Goal: Transaction & Acquisition: Purchase product/service

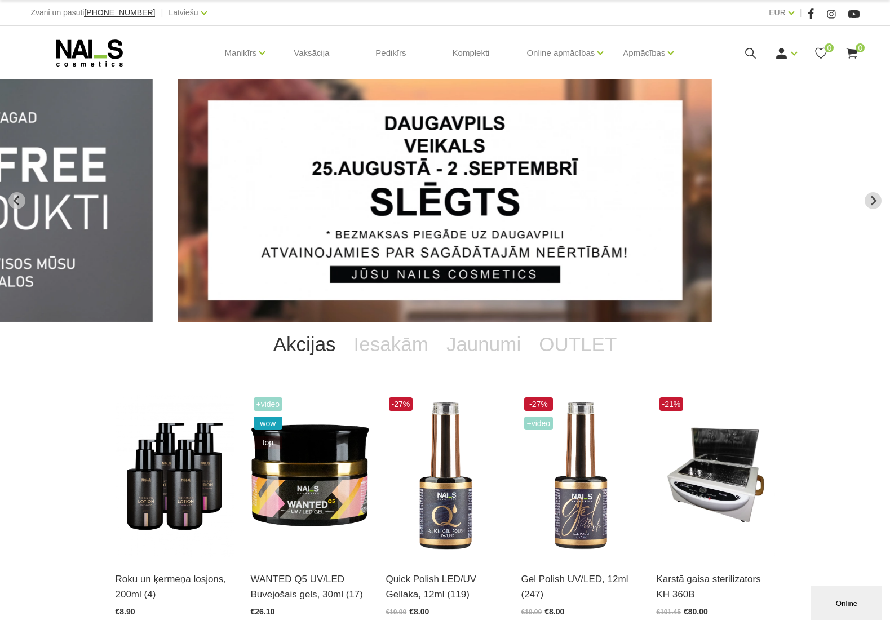
scroll to position [124, 0]
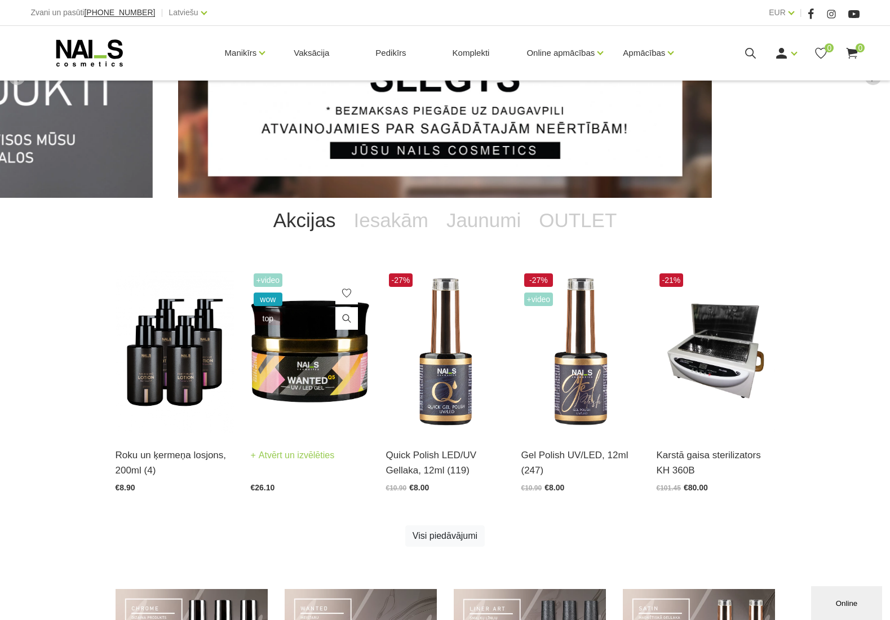
click at [329, 336] on img at bounding box center [310, 352] width 118 height 163
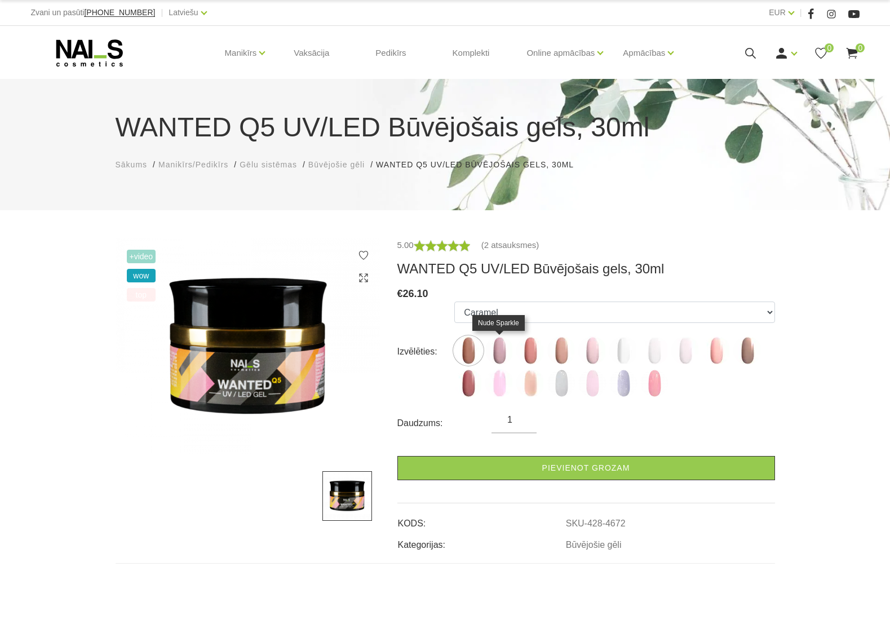
click at [504, 356] on img at bounding box center [500, 351] width 28 height 28
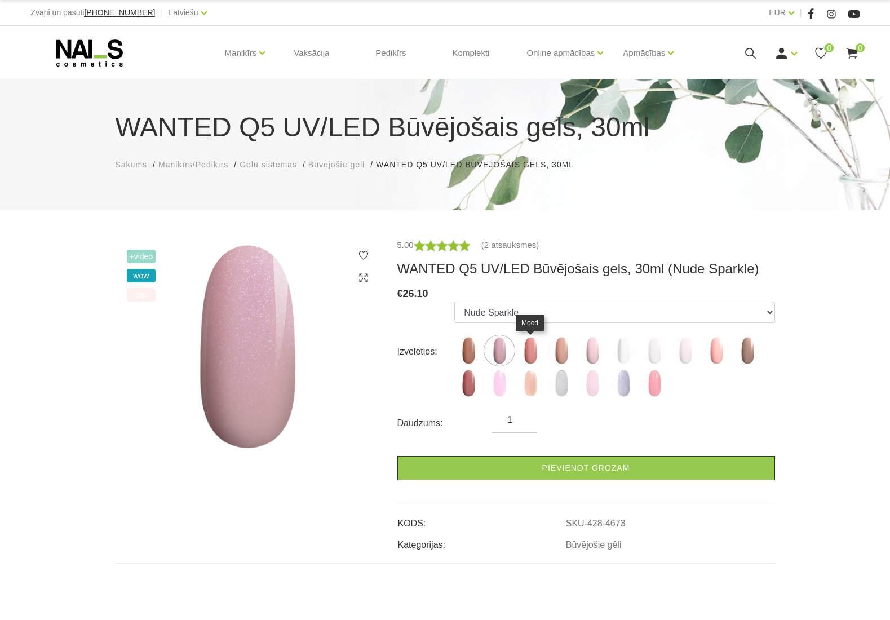
click at [528, 355] on img at bounding box center [531, 351] width 28 height 28
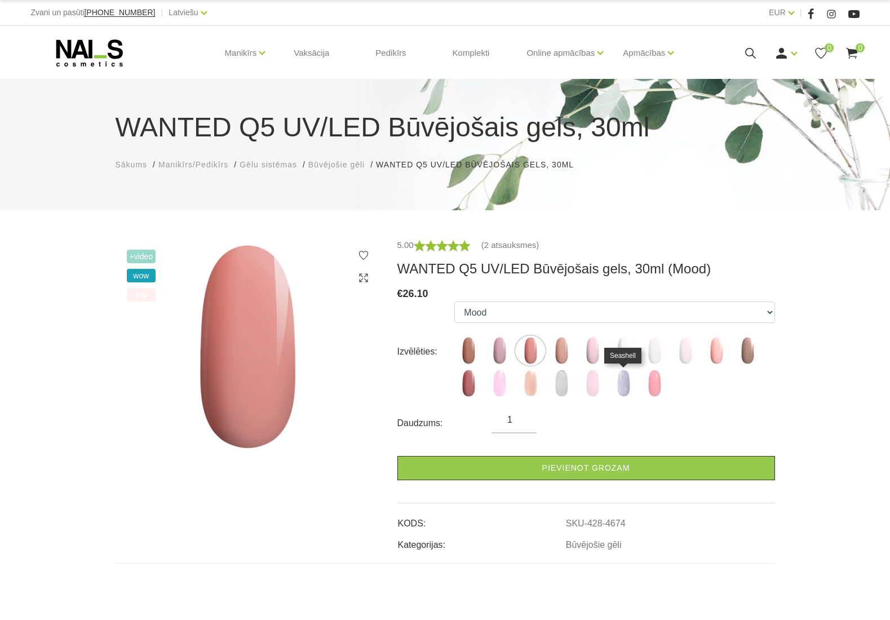
click at [623, 383] on img at bounding box center [624, 383] width 28 height 28
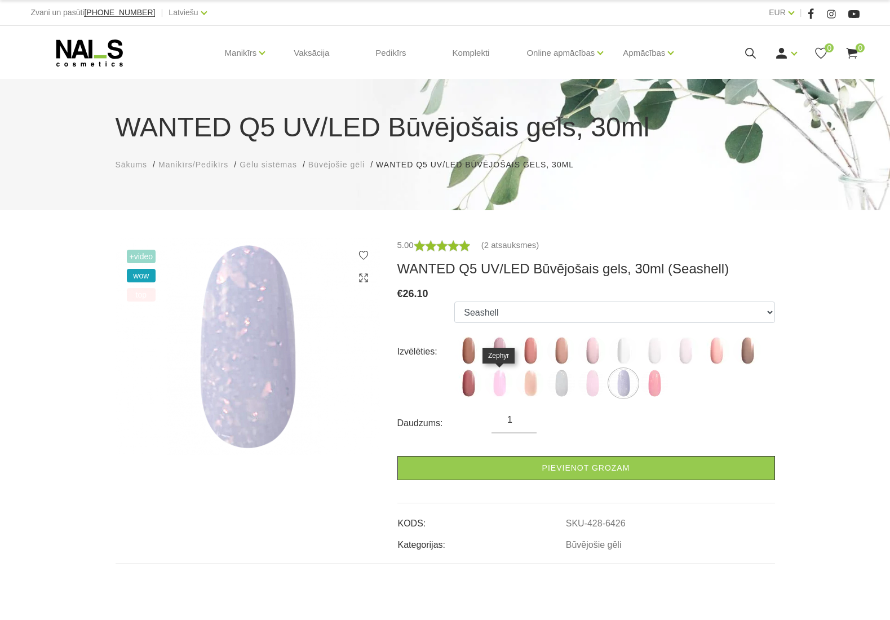
click at [492, 389] on img at bounding box center [500, 383] width 28 height 28
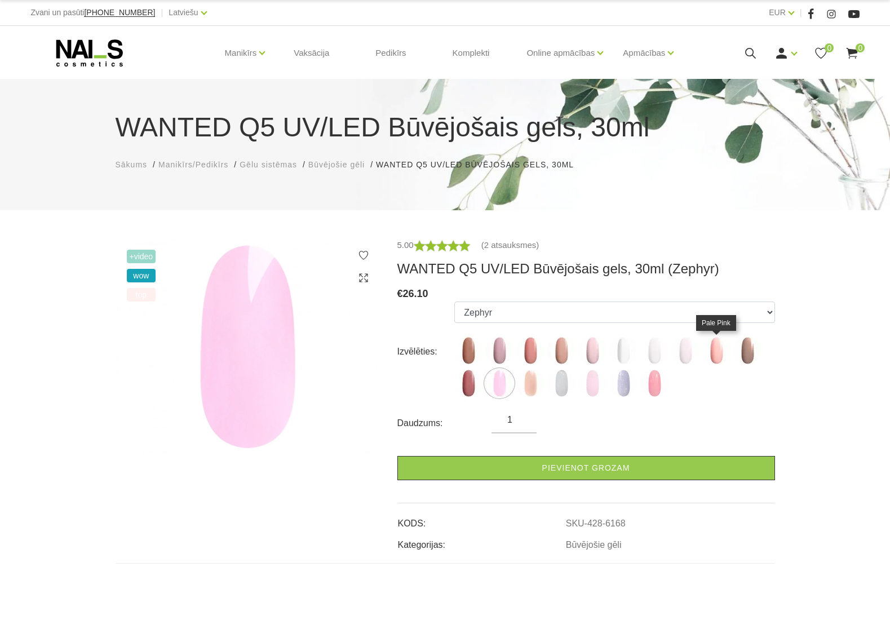
click at [718, 354] on img at bounding box center [717, 351] width 28 height 28
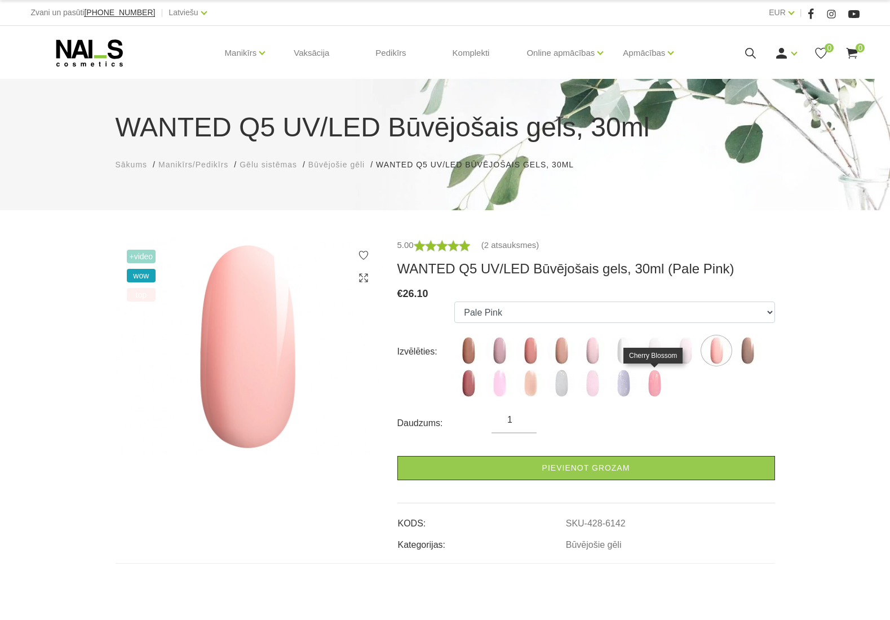
click at [651, 395] on img at bounding box center [655, 383] width 28 height 28
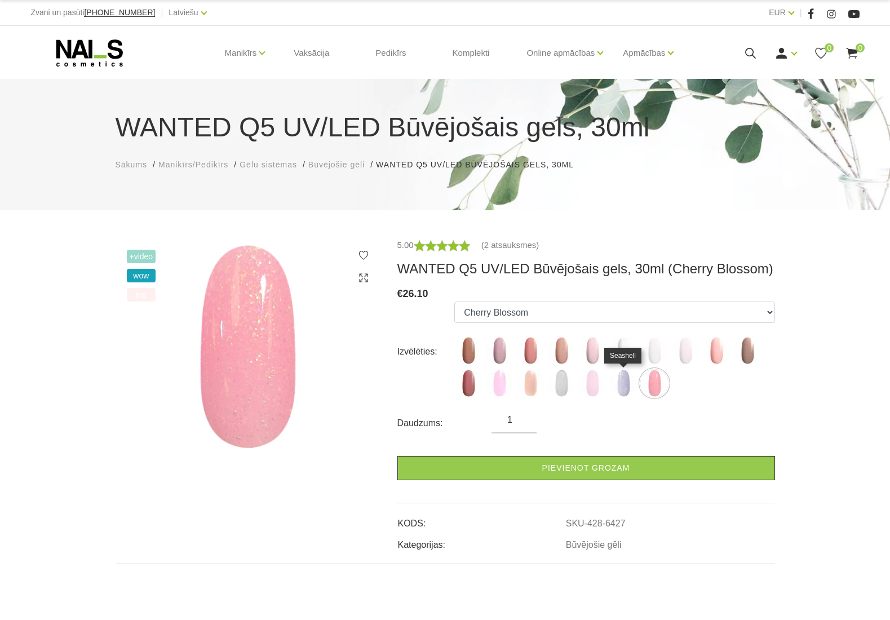
click at [634, 386] on img at bounding box center [624, 383] width 28 height 28
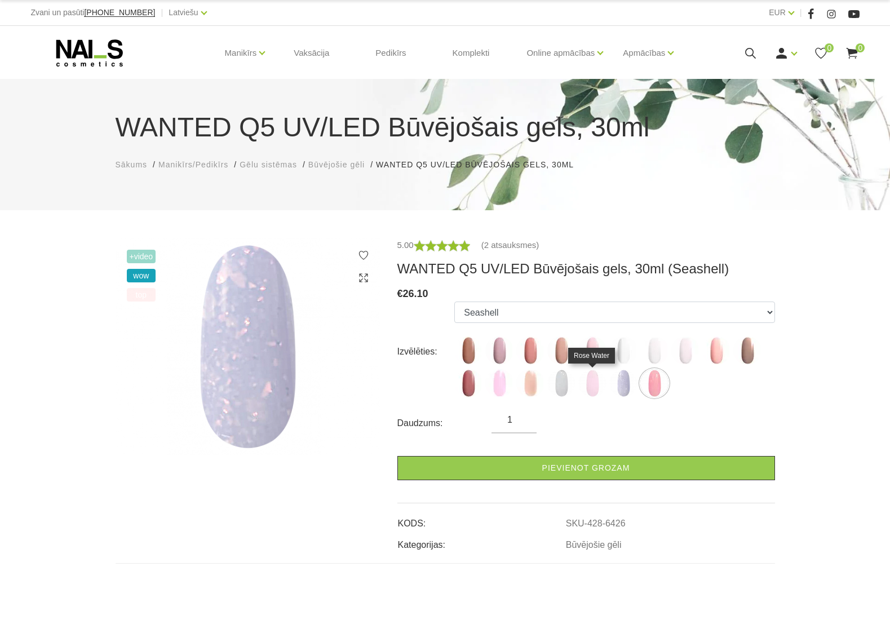
click at [589, 390] on img at bounding box center [593, 383] width 28 height 28
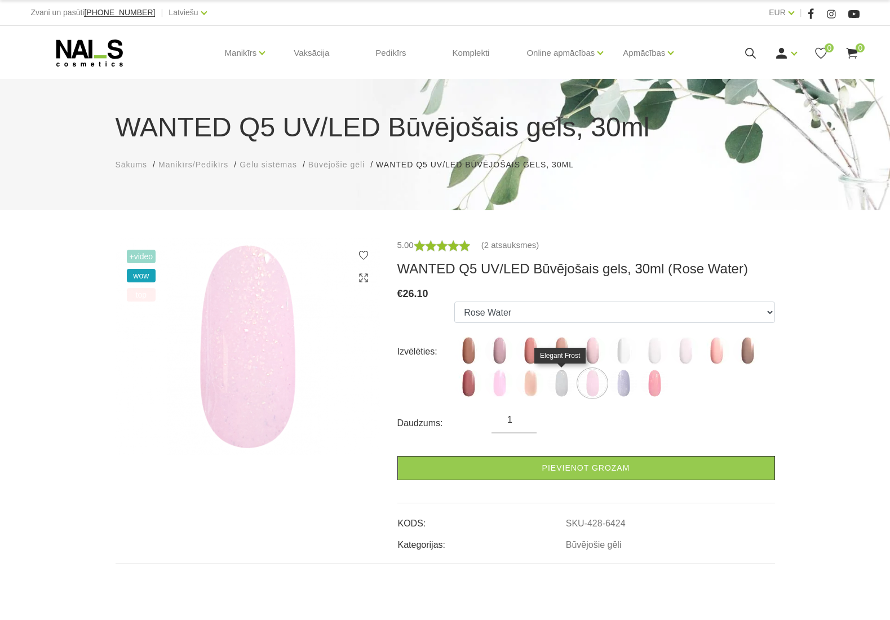
click at [555, 390] on img at bounding box center [562, 383] width 28 height 28
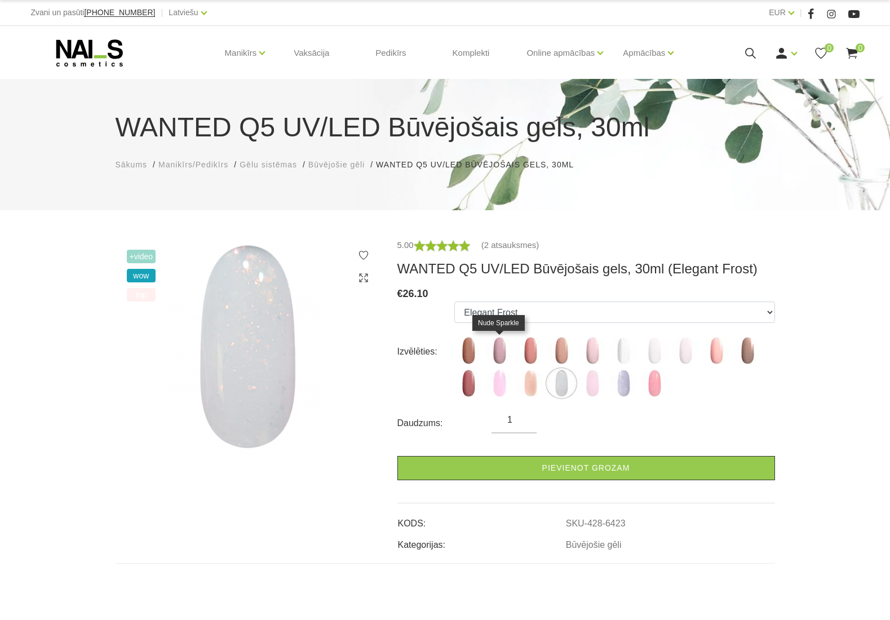
click at [506, 352] on img at bounding box center [500, 351] width 28 height 28
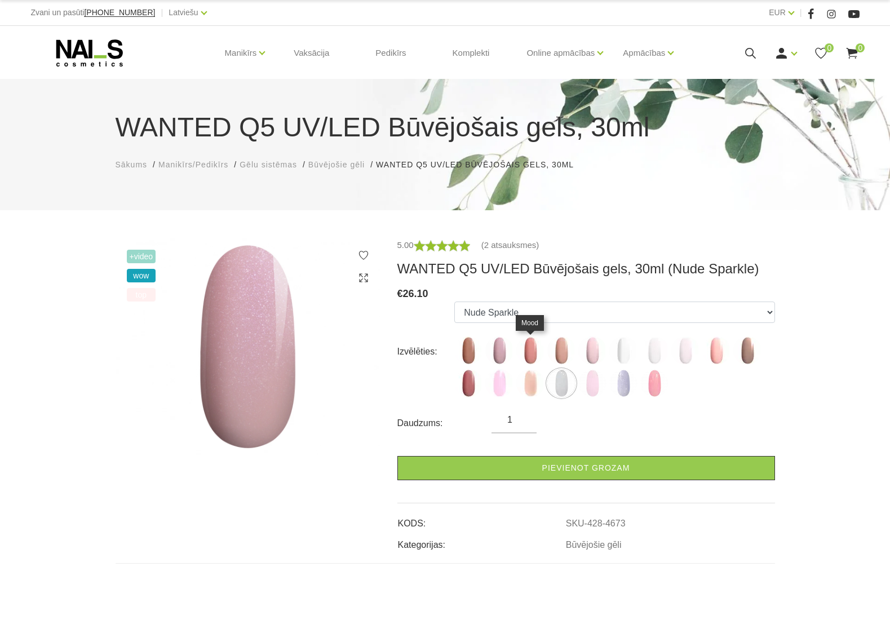
click at [533, 349] on img at bounding box center [531, 351] width 28 height 28
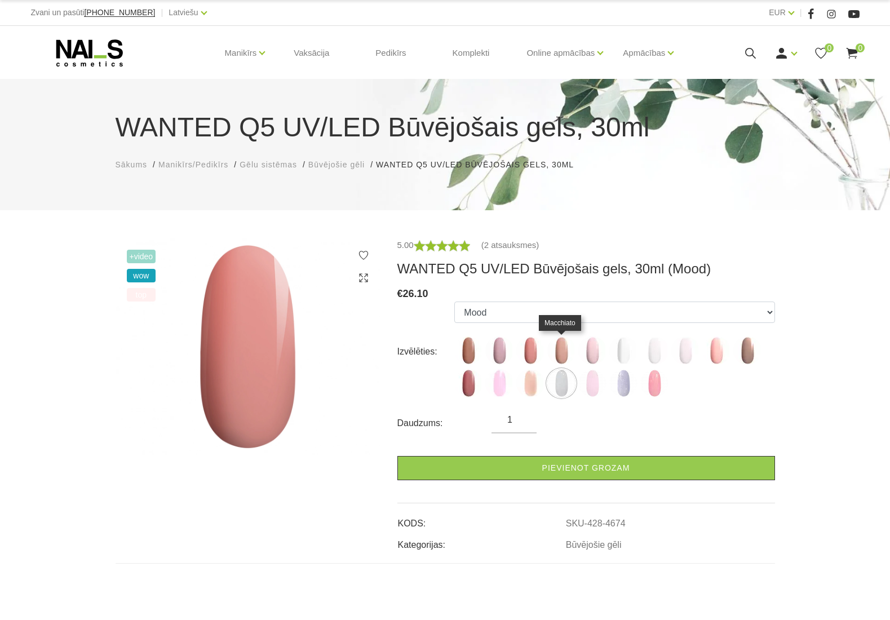
click at [562, 348] on img at bounding box center [562, 351] width 28 height 28
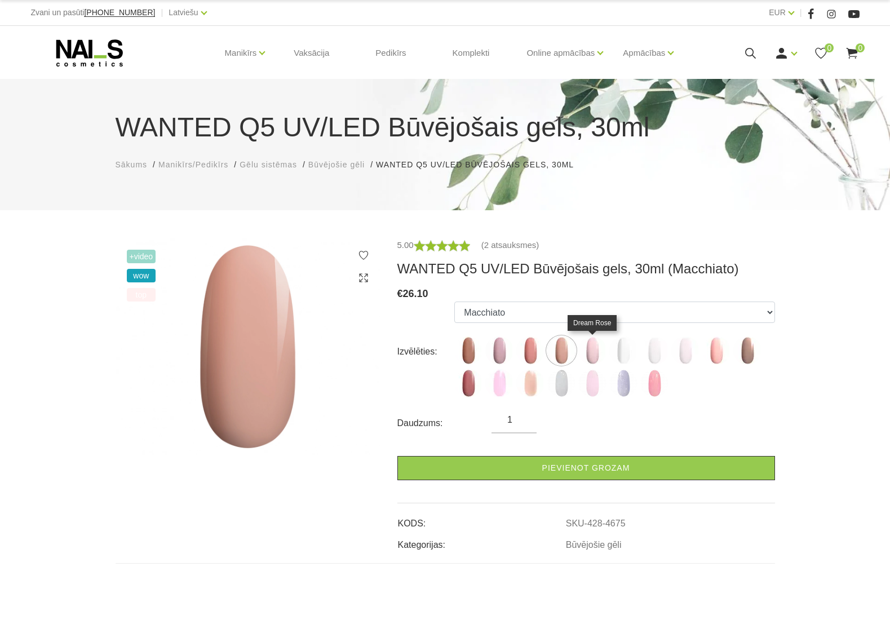
click at [595, 351] on img at bounding box center [593, 351] width 28 height 28
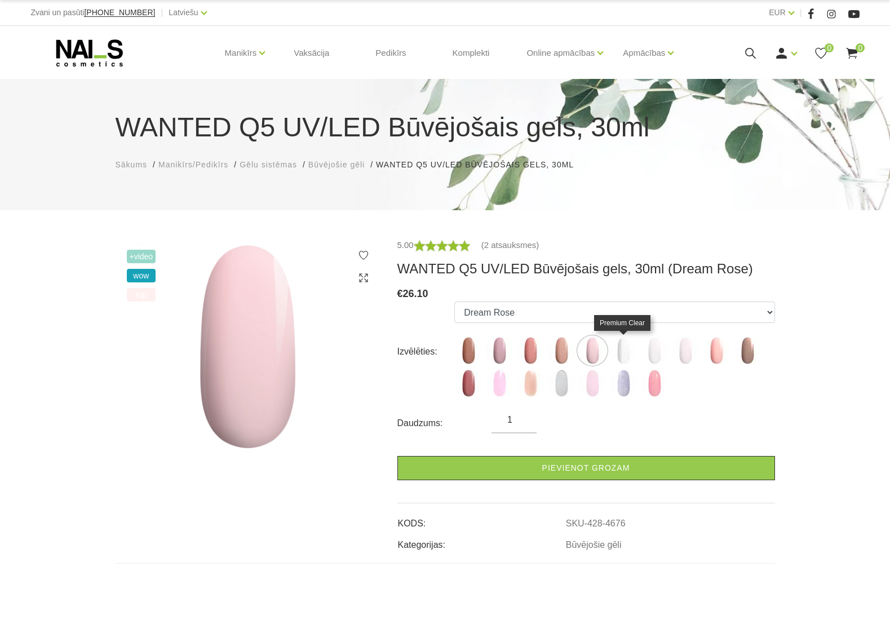
click at [630, 355] on img at bounding box center [624, 351] width 28 height 28
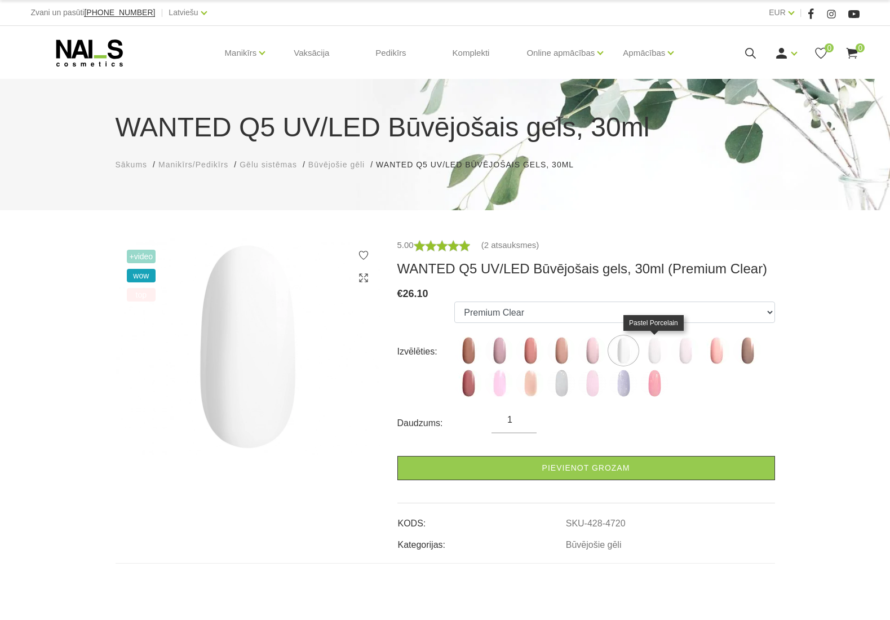
click at [659, 355] on img at bounding box center [655, 351] width 28 height 28
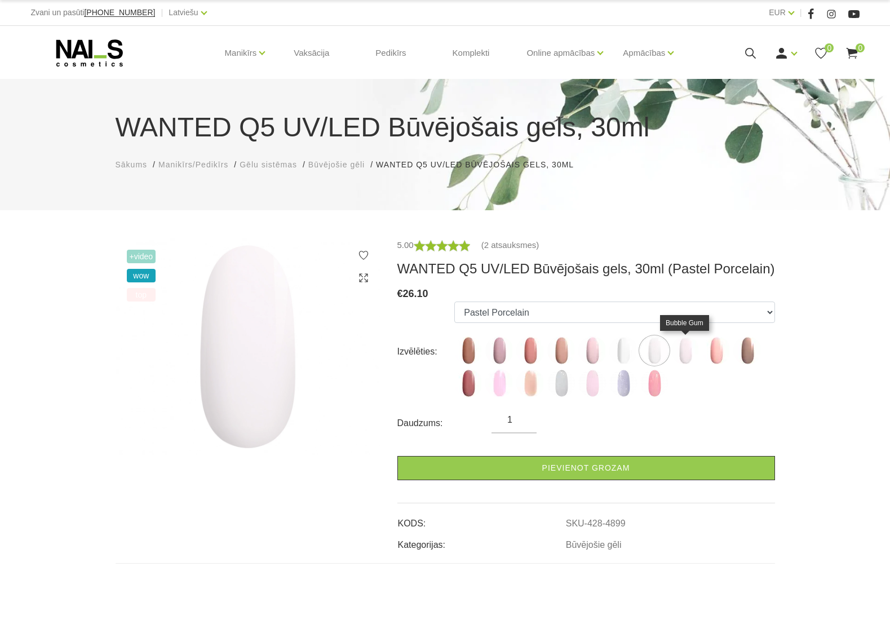
click at [691, 355] on img at bounding box center [686, 351] width 28 height 28
click at [714, 355] on img at bounding box center [717, 351] width 28 height 28
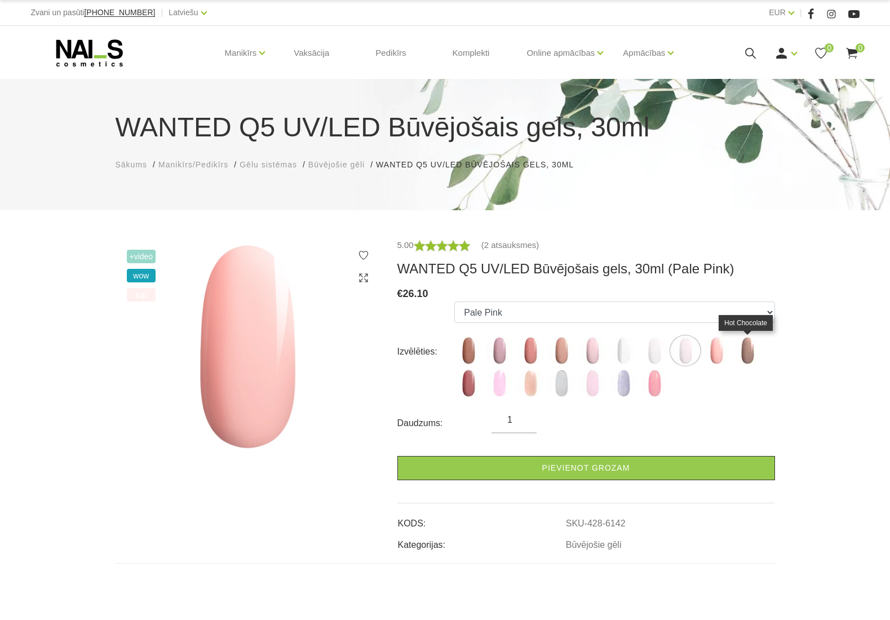
click at [748, 353] on img at bounding box center [748, 351] width 28 height 28
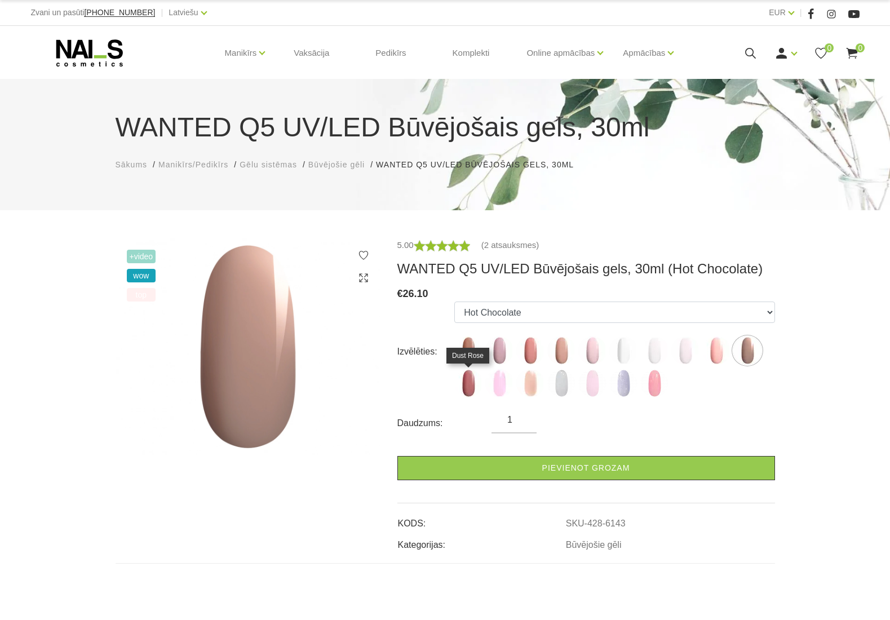
click at [472, 386] on img at bounding box center [469, 383] width 28 height 28
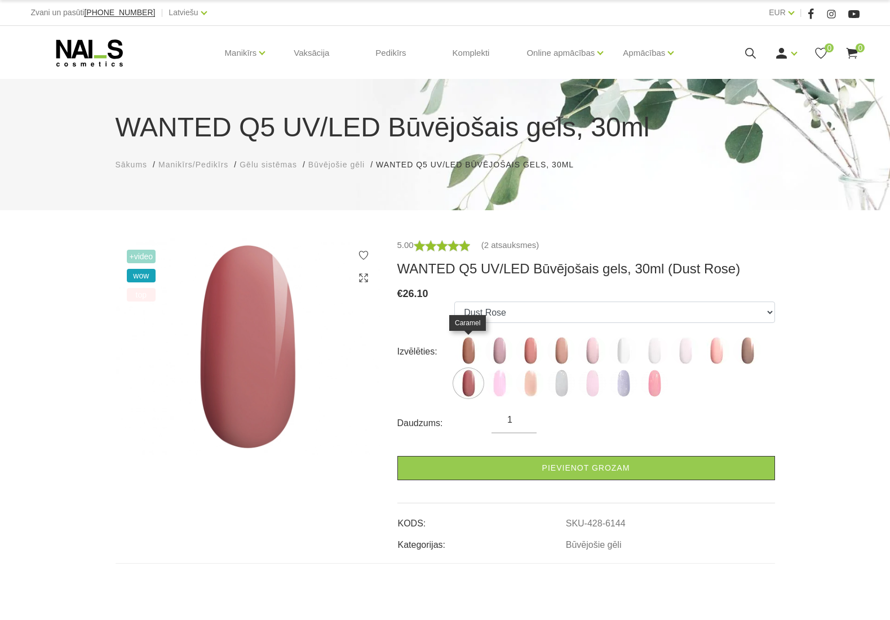
click at [471, 355] on img at bounding box center [469, 351] width 28 height 28
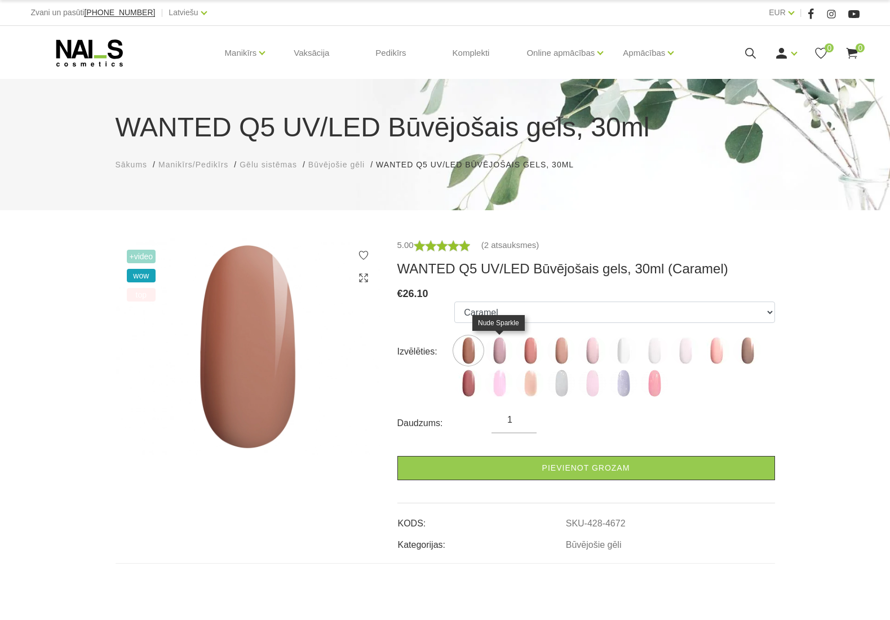
click at [503, 346] on img at bounding box center [500, 351] width 28 height 28
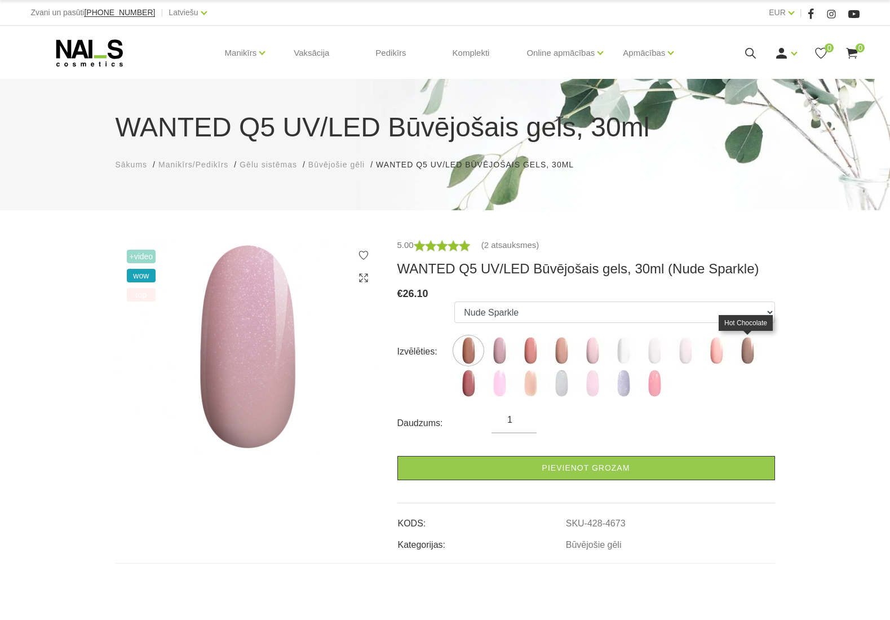
click at [749, 347] on img at bounding box center [748, 351] width 28 height 28
select select "6143"
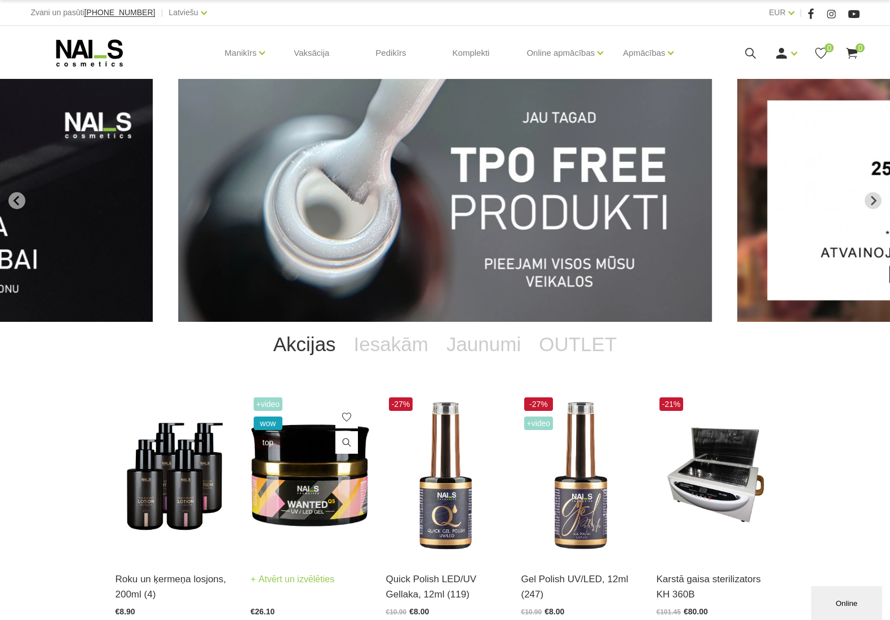
click at [319, 489] on img at bounding box center [310, 476] width 118 height 163
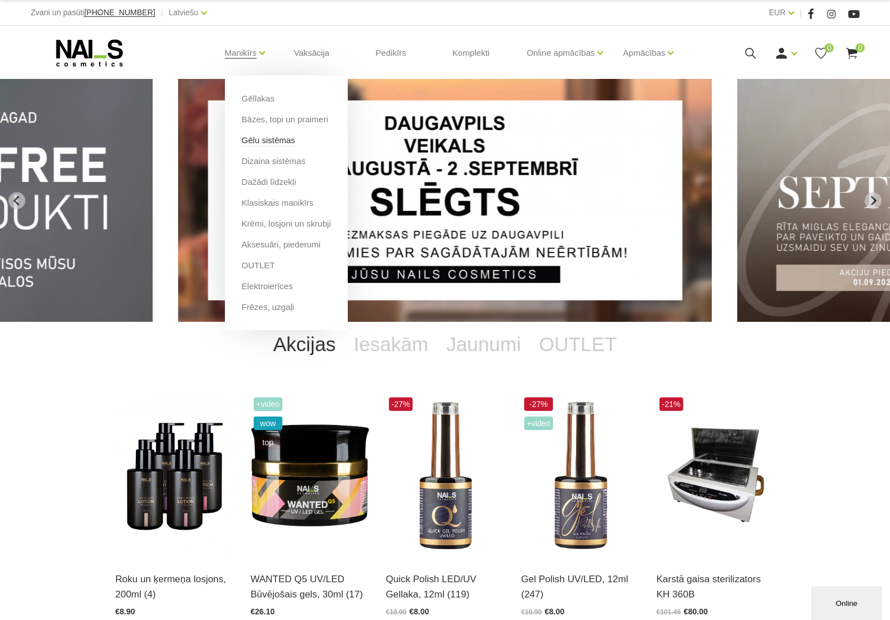
click at [264, 143] on link "Gēlu sistēmas" at bounding box center [269, 140] width 54 height 12
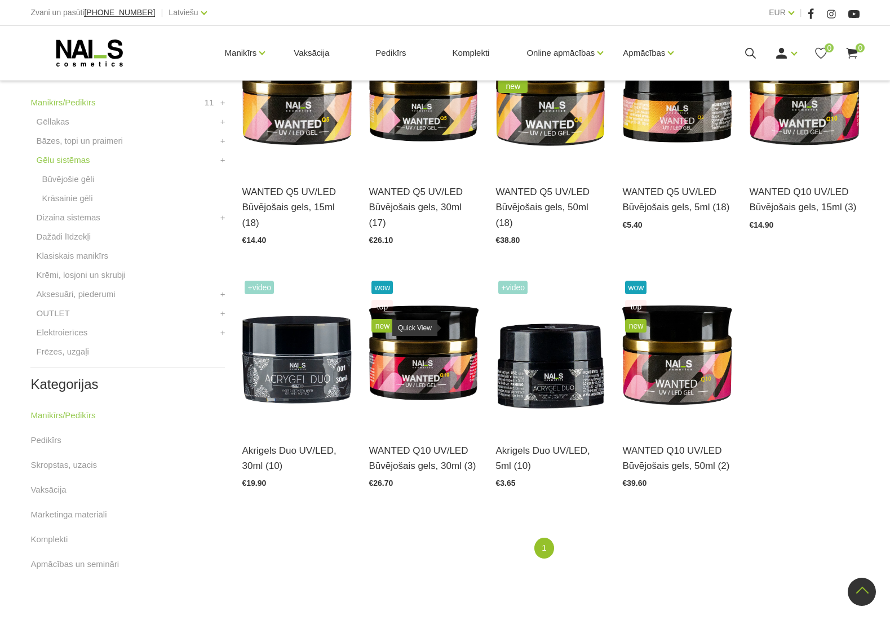
scroll to position [277, 0]
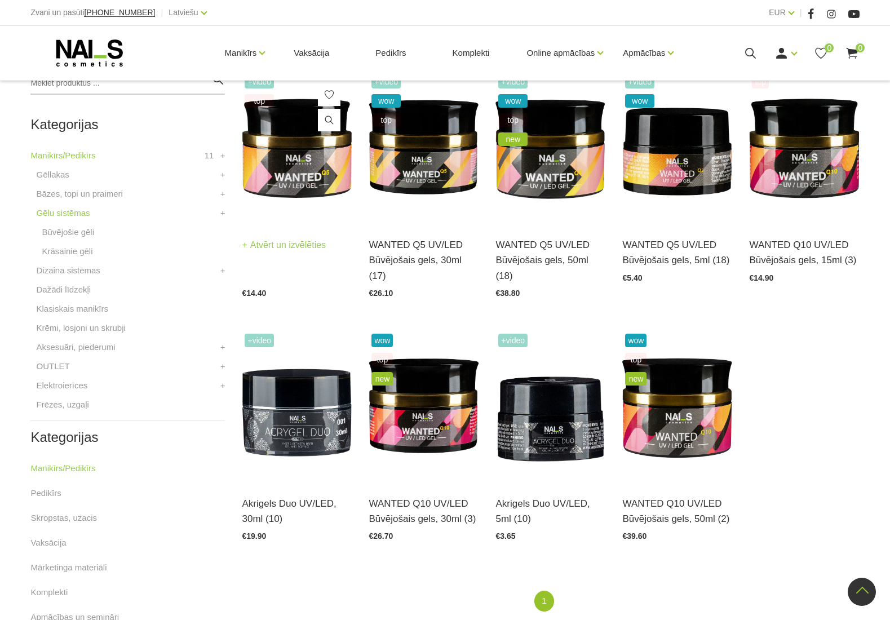
click at [302, 147] on img at bounding box center [297, 147] width 110 height 151
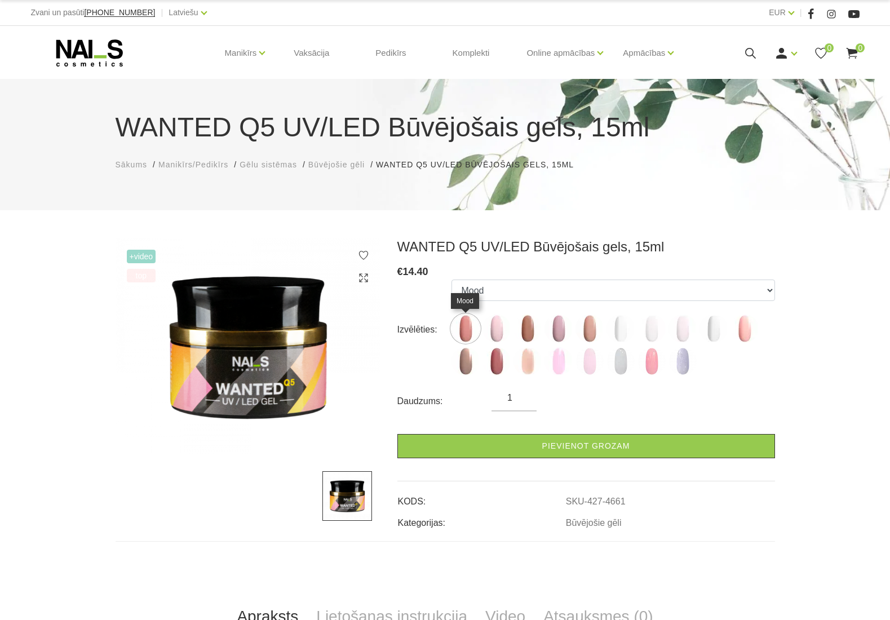
click at [466, 323] on img at bounding box center [466, 329] width 28 height 28
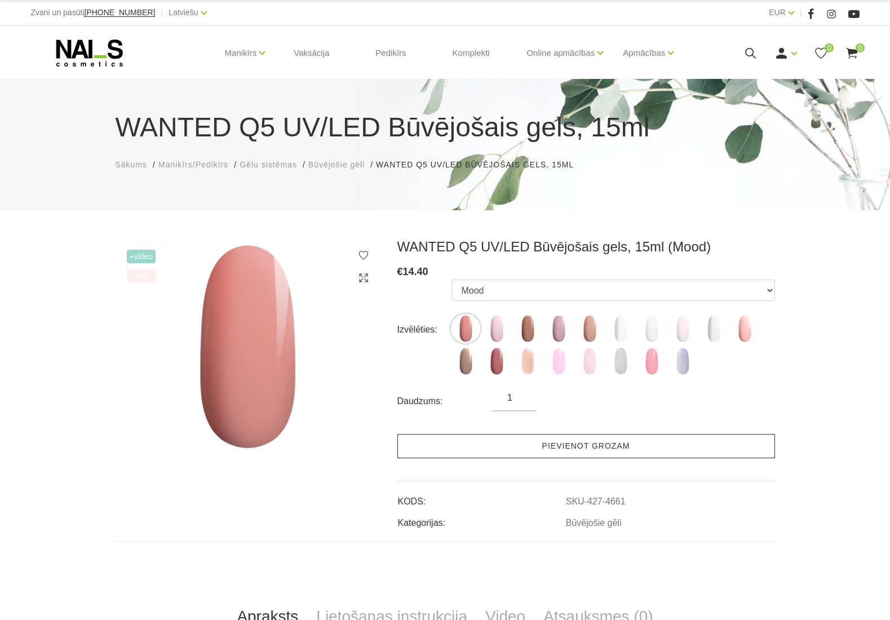
click at [554, 445] on link "Pievienot grozam" at bounding box center [587, 446] width 378 height 24
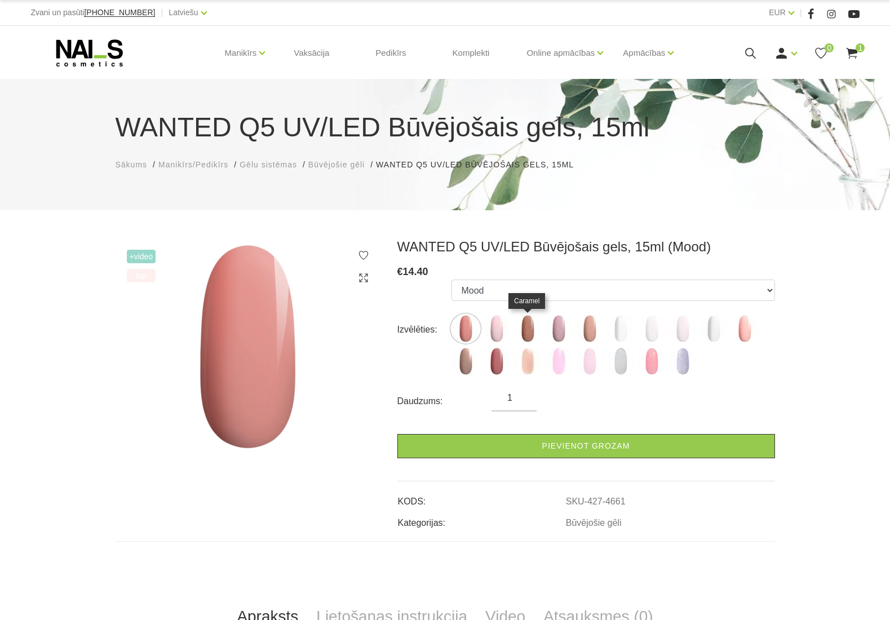
click at [527, 331] on img at bounding box center [528, 329] width 28 height 28
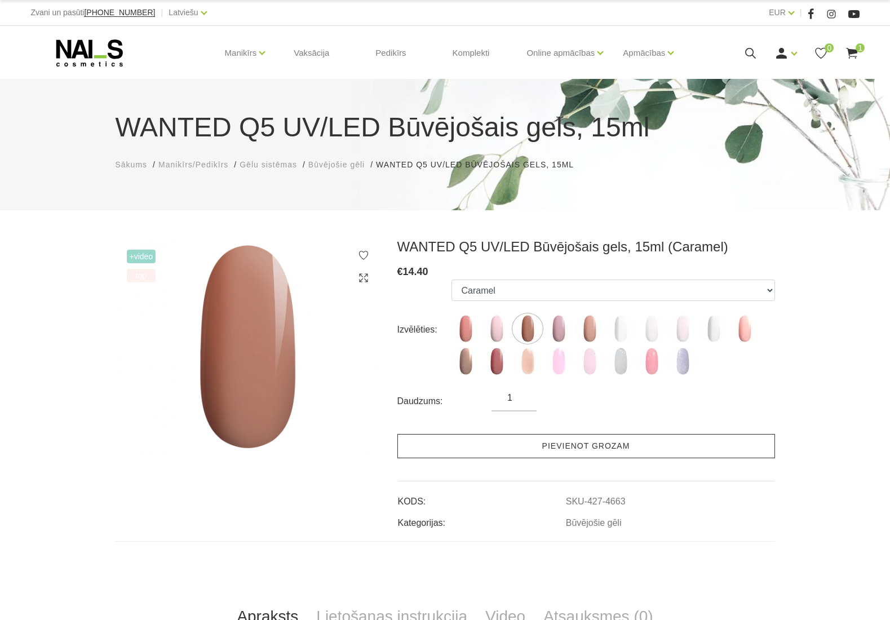
click at [590, 447] on link "Pievienot grozam" at bounding box center [587, 446] width 378 height 24
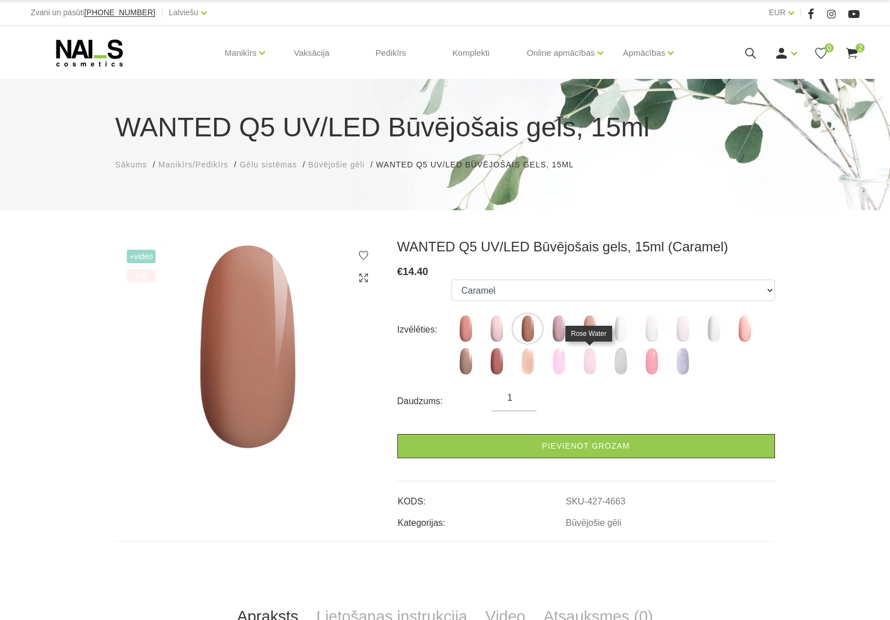
click at [589, 367] on img at bounding box center [590, 361] width 28 height 28
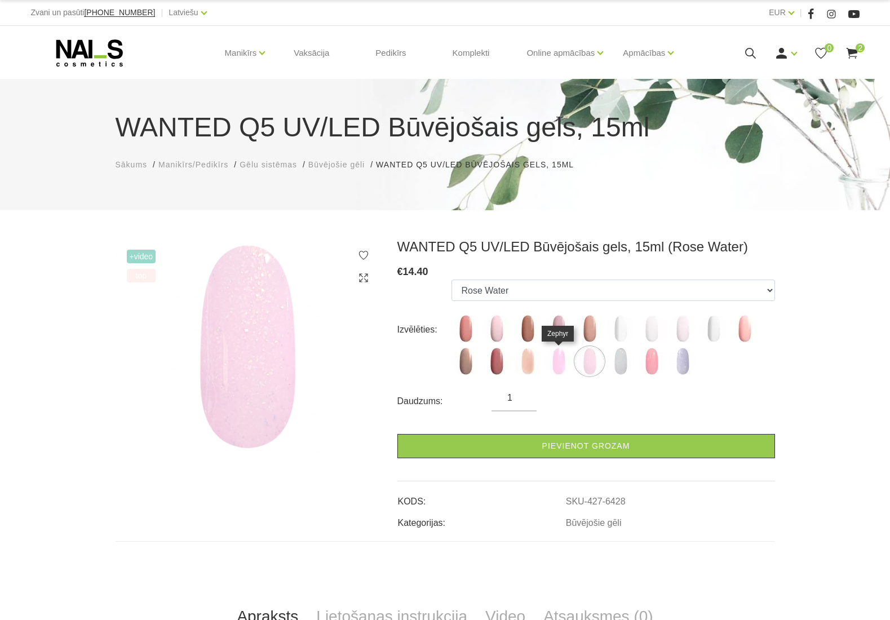
click at [559, 365] on img at bounding box center [559, 361] width 28 height 28
select select "6167"
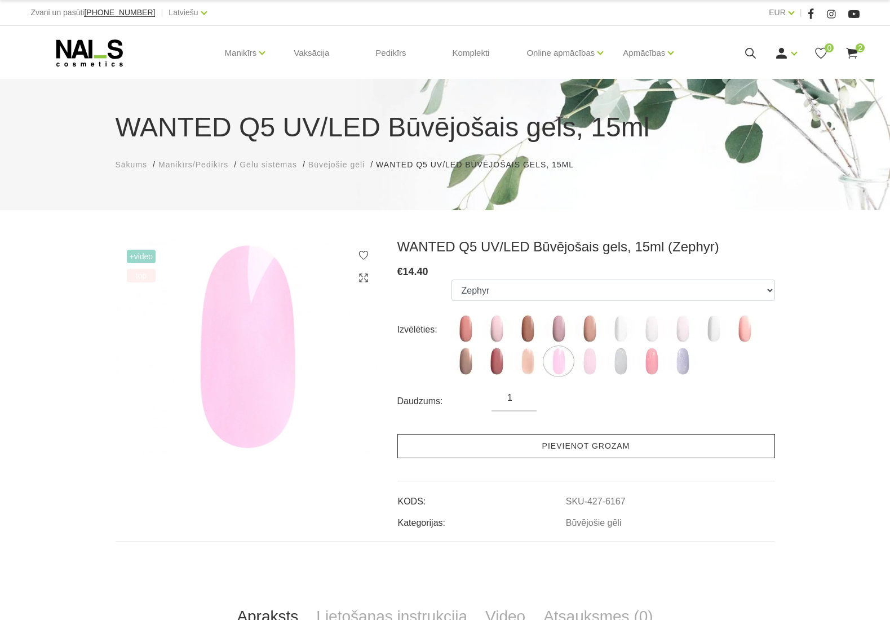
click at [568, 446] on link "Pievienot grozam" at bounding box center [587, 446] width 378 height 24
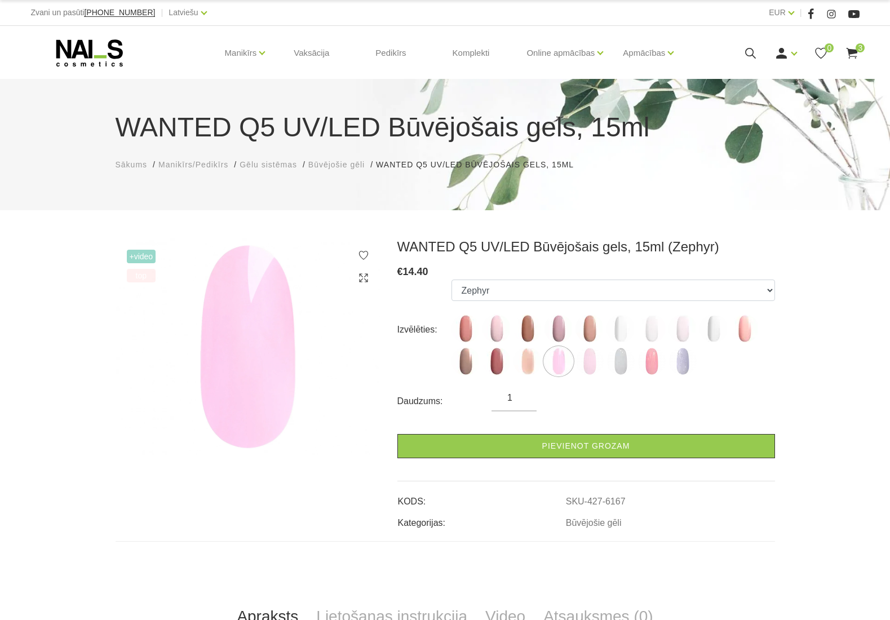
click at [855, 50] on use at bounding box center [852, 53] width 11 height 11
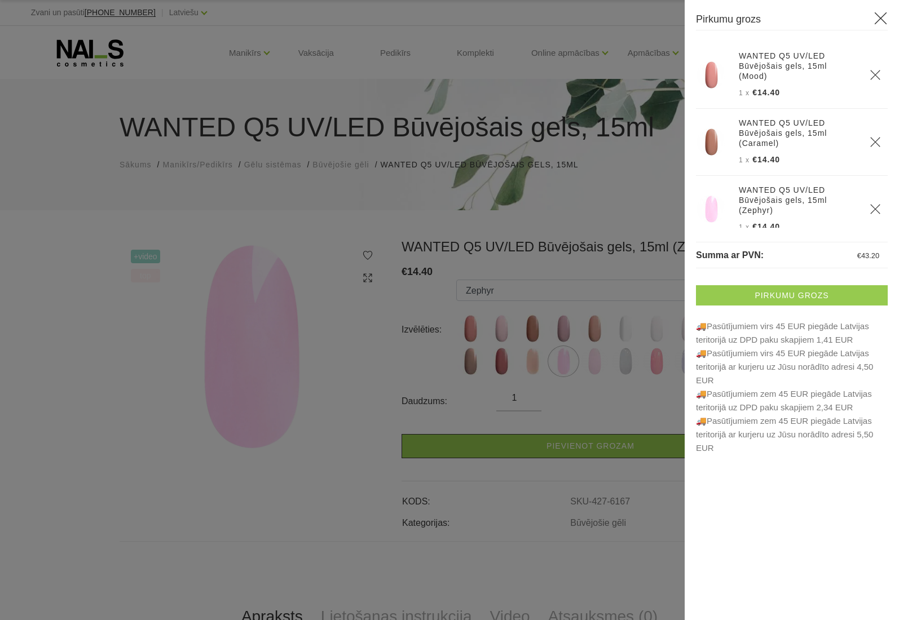
click at [778, 295] on link "Pirkumu grozs" at bounding box center [792, 295] width 192 height 20
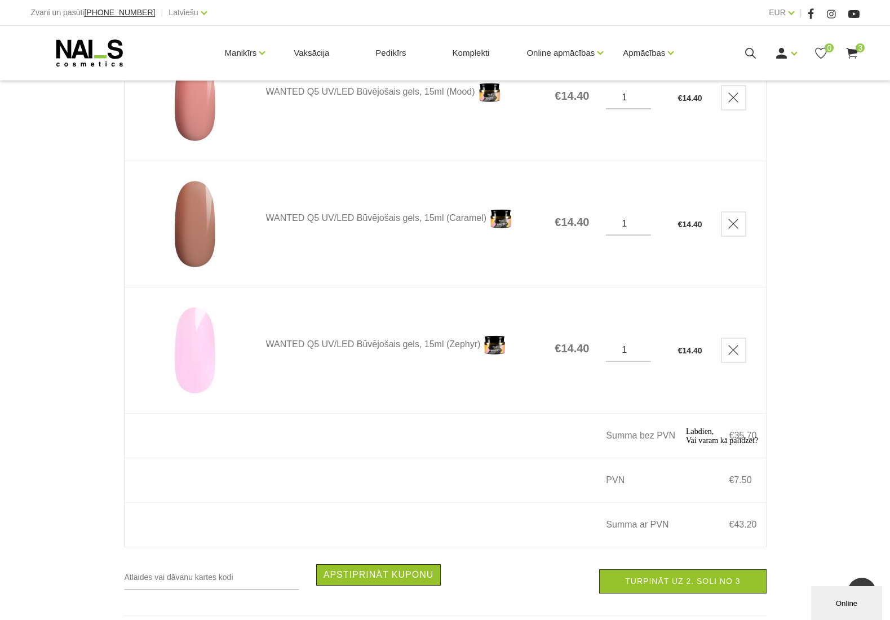
scroll to position [116, 0]
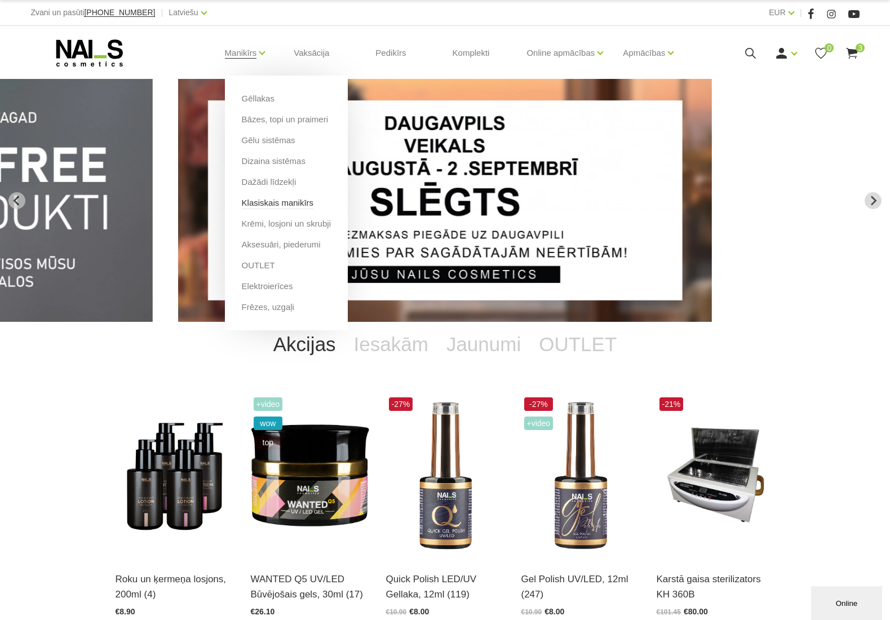
click at [267, 205] on link "Klasiskais manikīrs" at bounding box center [278, 203] width 72 height 12
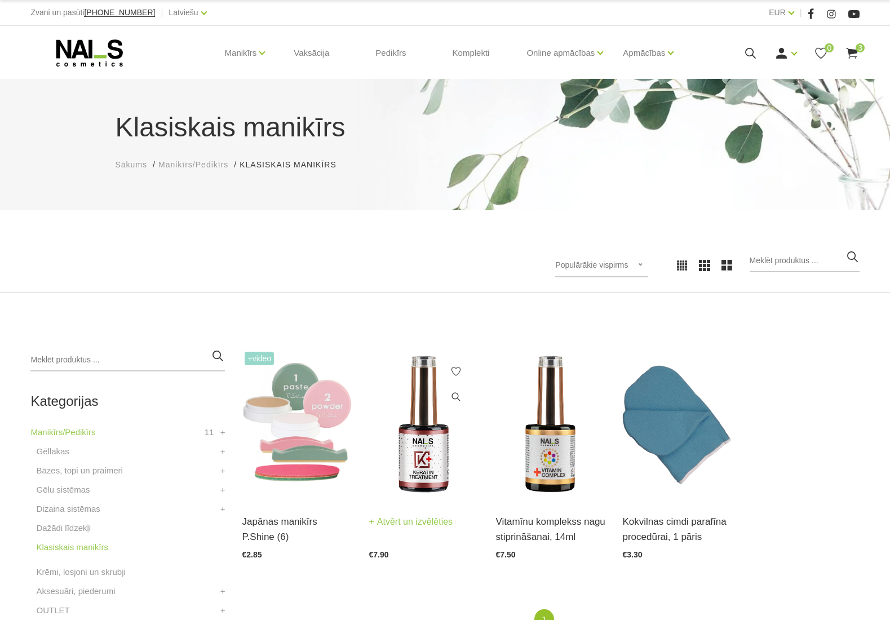
scroll to position [102, 0]
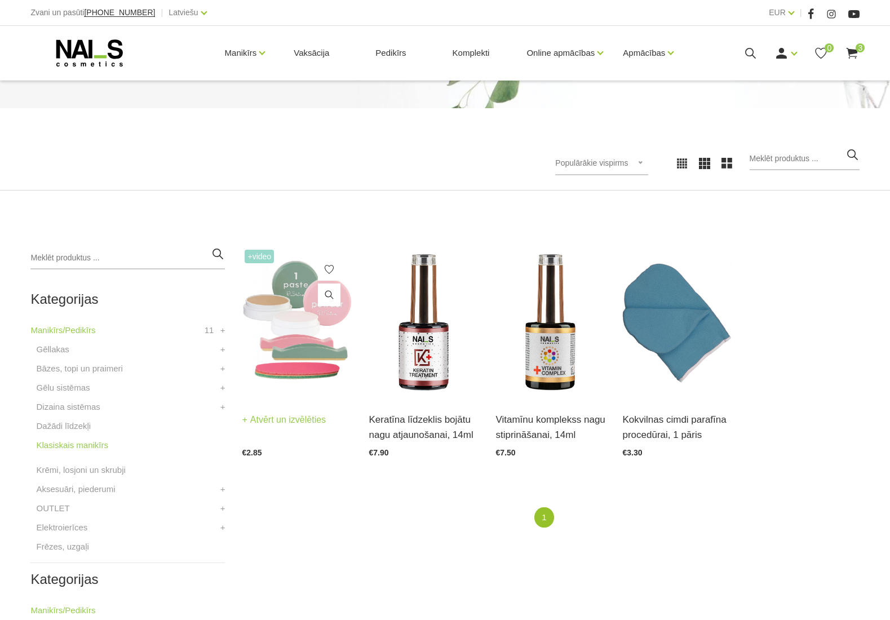
click at [310, 337] on img at bounding box center [297, 322] width 110 height 151
click at [290, 318] on img at bounding box center [297, 322] width 110 height 151
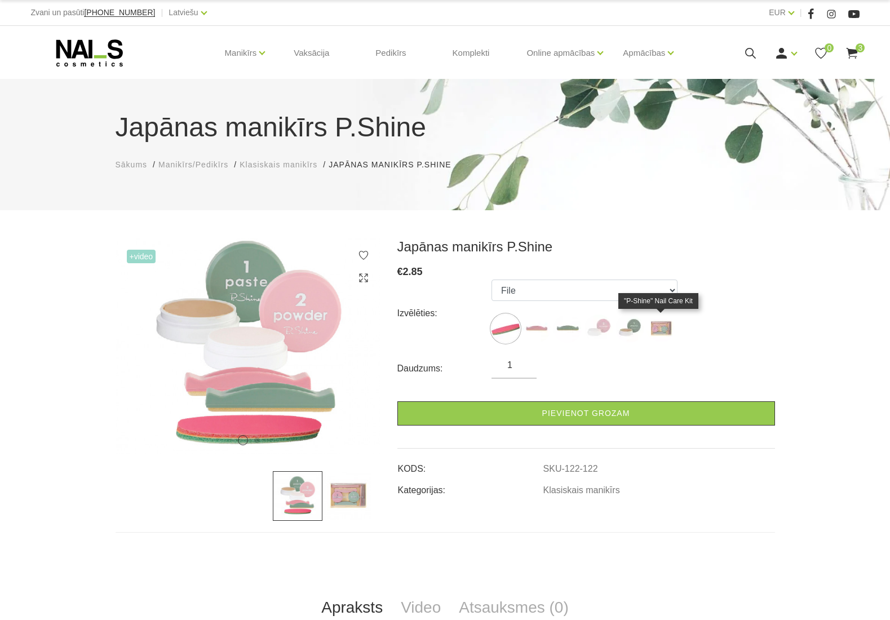
click at [662, 320] on img at bounding box center [661, 329] width 28 height 28
select select "127"
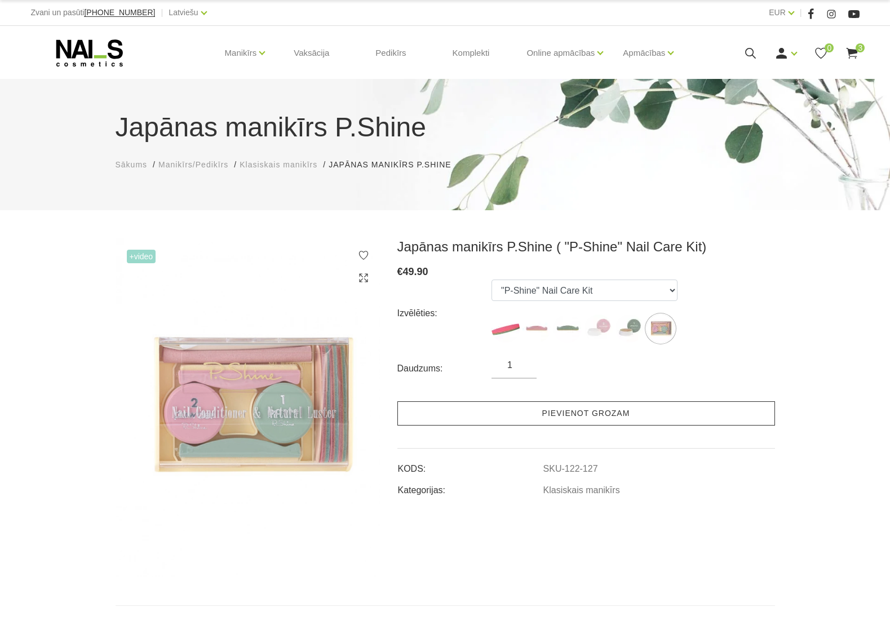
click at [592, 416] on link "Pievienot grozam" at bounding box center [587, 414] width 378 height 24
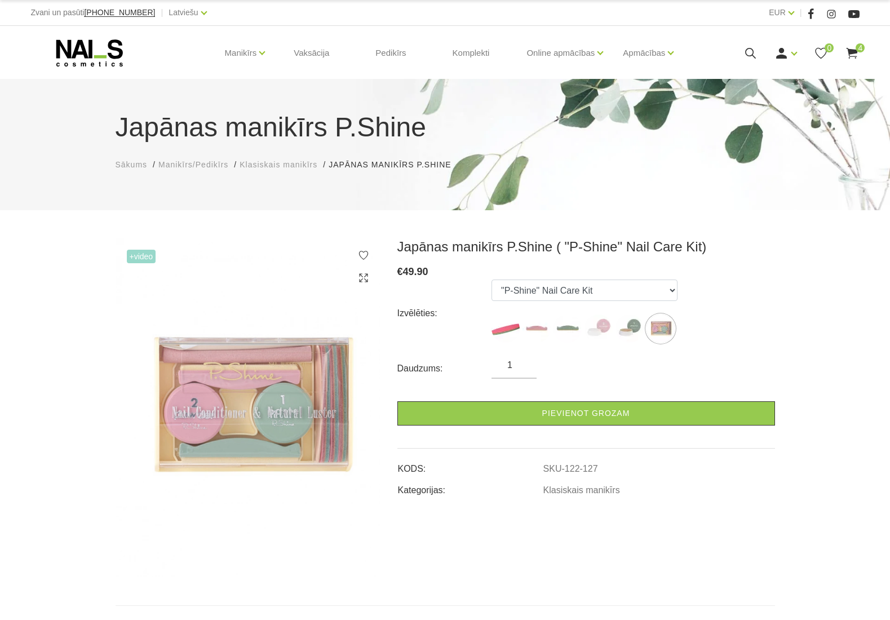
click at [856, 52] on use at bounding box center [852, 53] width 11 height 11
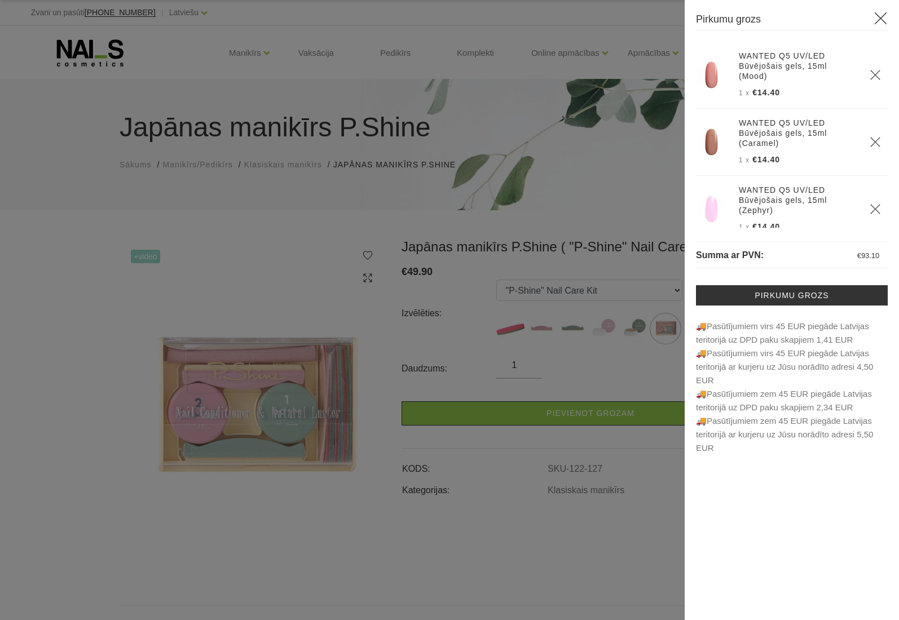
click at [618, 371] on div at bounding box center [449, 310] width 899 height 620
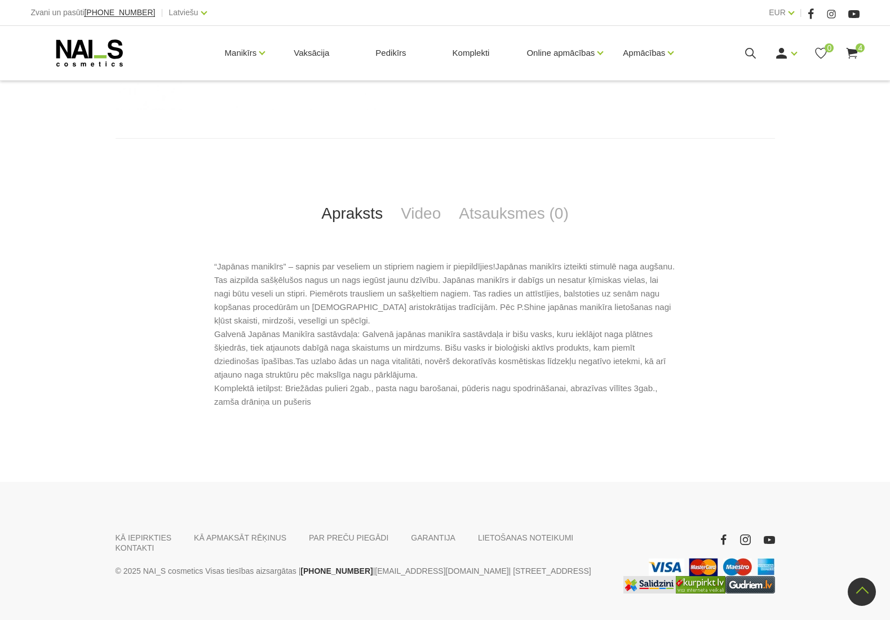
scroll to position [525, 0]
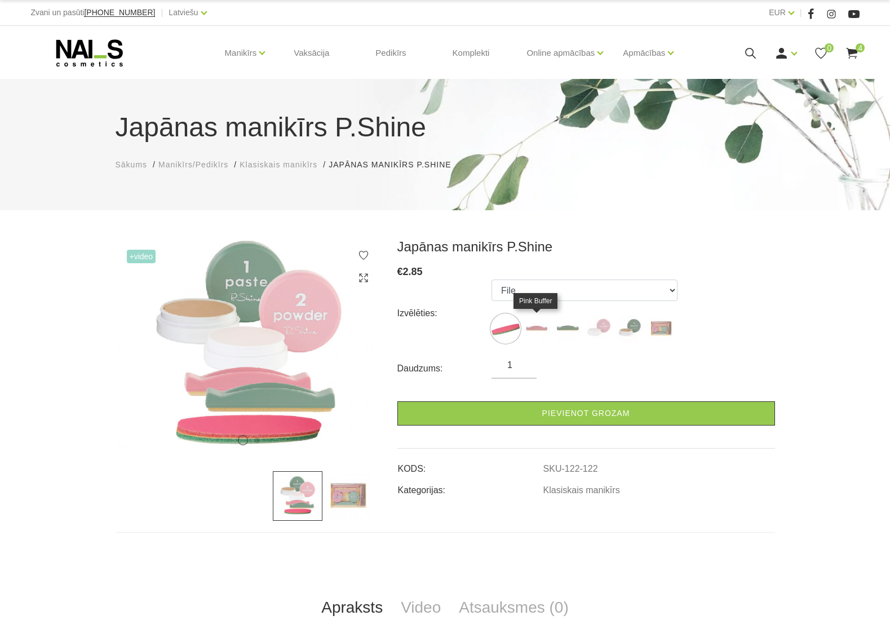
click at [539, 324] on img at bounding box center [537, 329] width 28 height 28
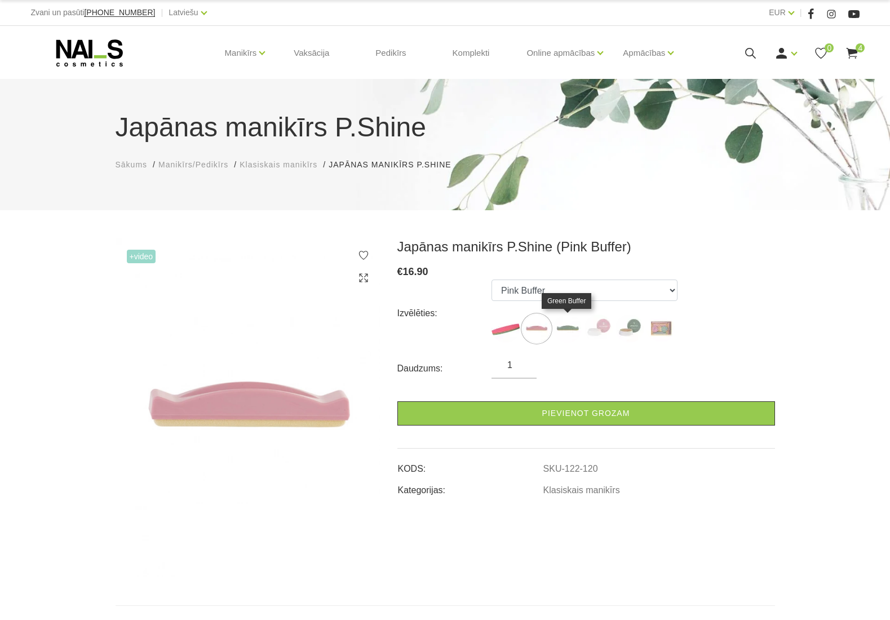
click at [572, 330] on img at bounding box center [568, 329] width 28 height 28
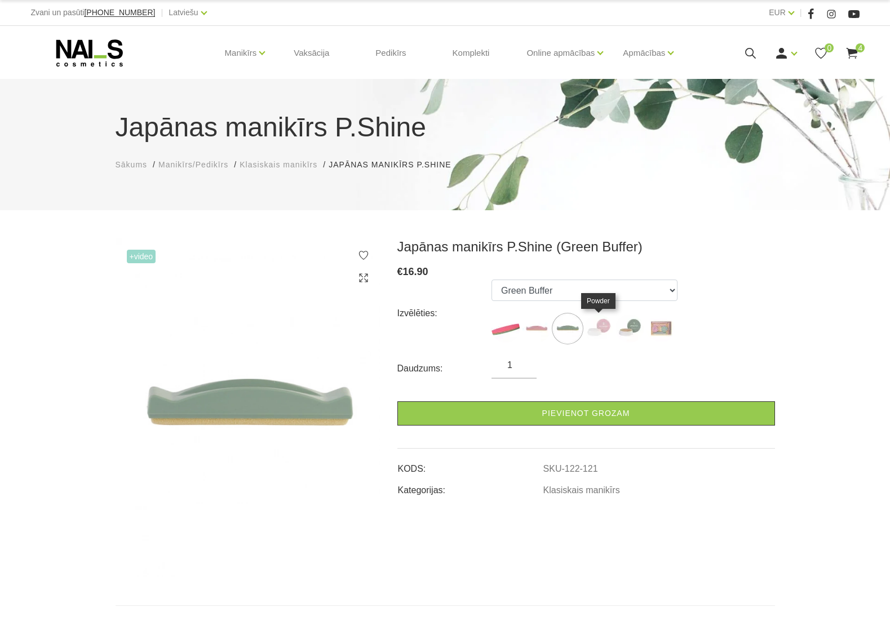
click at [608, 326] on img at bounding box center [599, 329] width 28 height 28
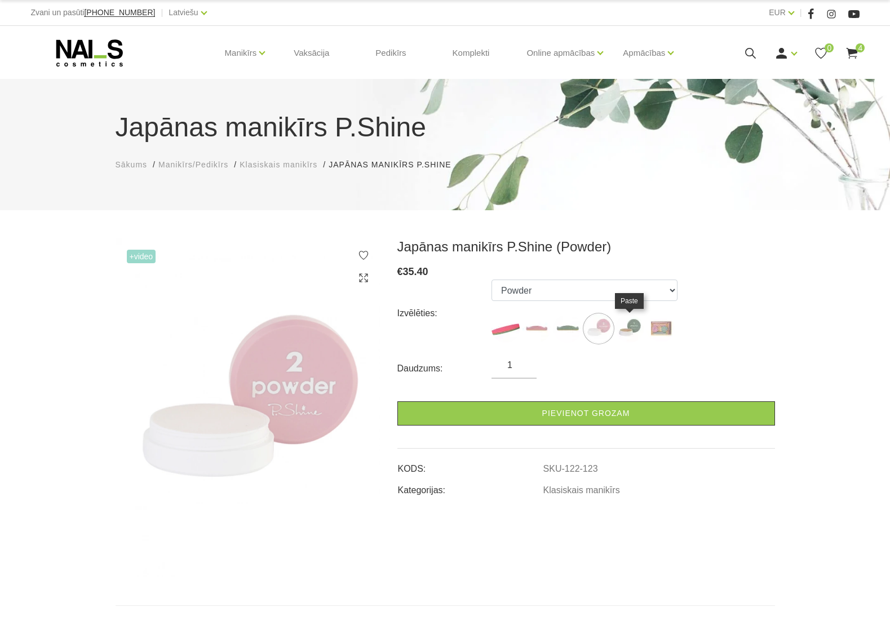
click at [625, 327] on img at bounding box center [630, 329] width 28 height 28
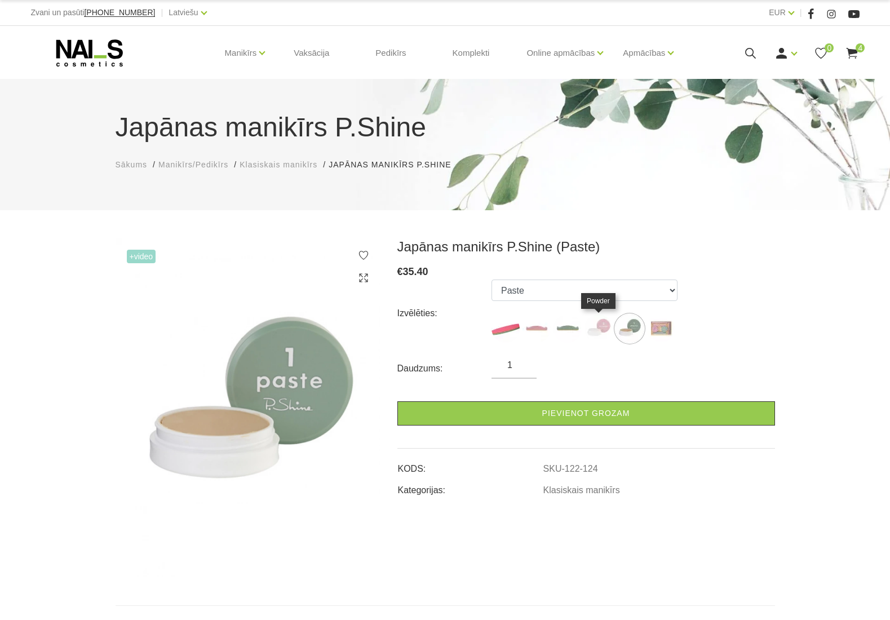
click at [602, 327] on img at bounding box center [599, 329] width 28 height 28
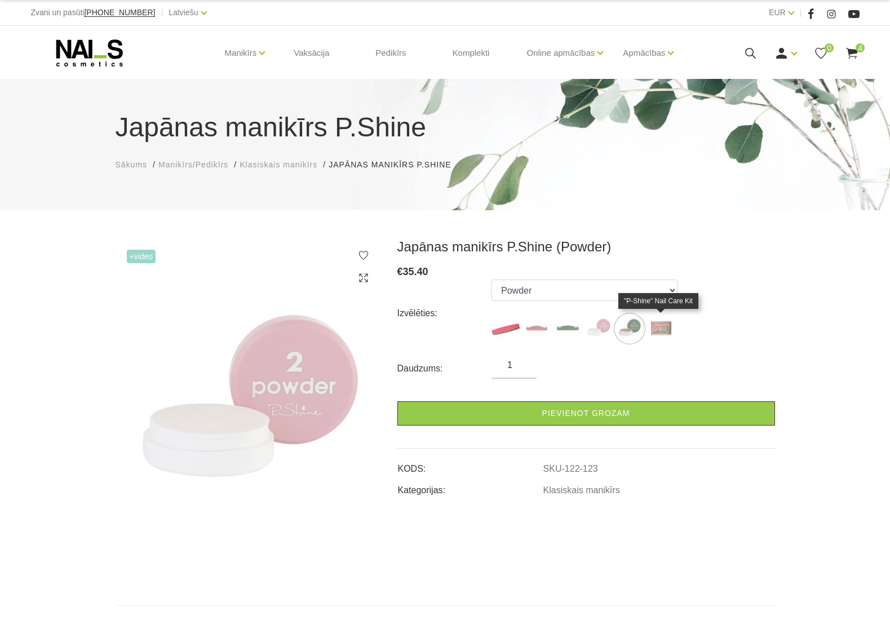
click at [659, 332] on img at bounding box center [661, 329] width 28 height 28
select select "127"
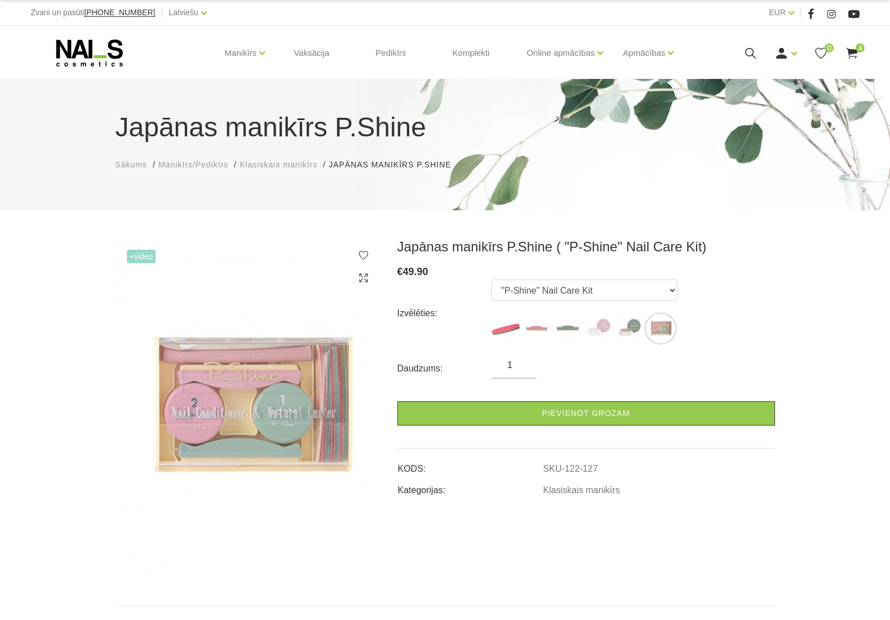
click at [734, 267] on div "€ 49.90" at bounding box center [587, 272] width 378 height 16
